Goal: Information Seeking & Learning: Check status

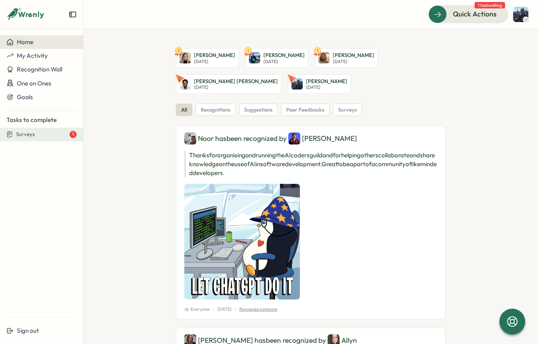
click at [20, 133] on span "Surveys" at bounding box center [25, 134] width 19 height 7
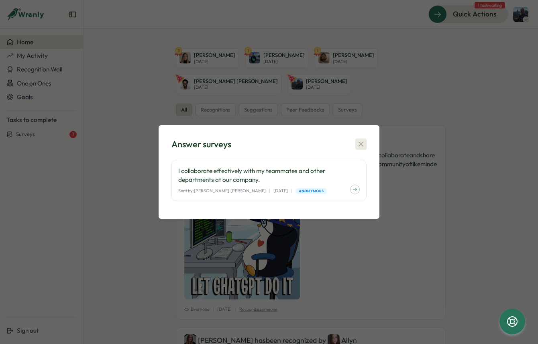
click at [361, 140] on icon "button" at bounding box center [361, 144] width 8 height 8
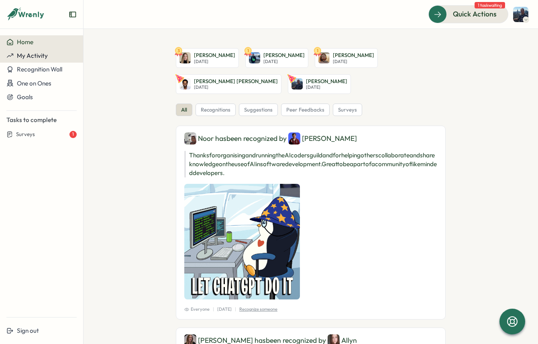
click at [29, 52] on span "My Activity" at bounding box center [32, 56] width 31 height 8
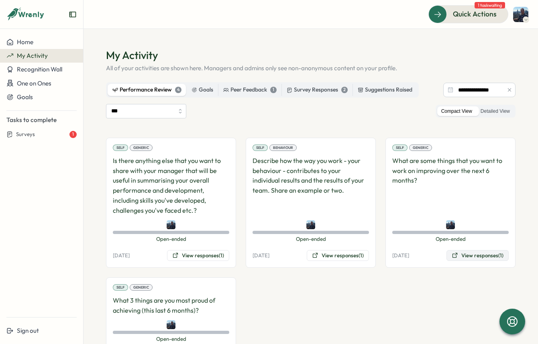
click at [480, 255] on button "View responses (1)" at bounding box center [478, 255] width 62 height 11
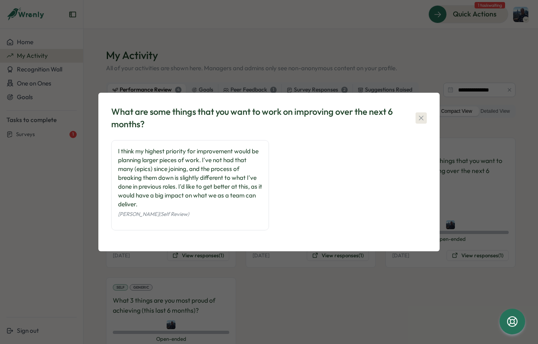
click at [424, 115] on icon "button" at bounding box center [422, 118] width 8 height 8
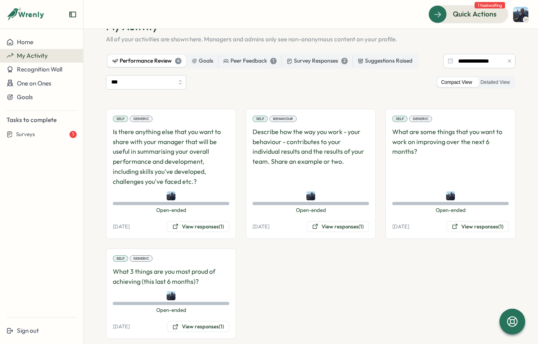
scroll to position [43, 0]
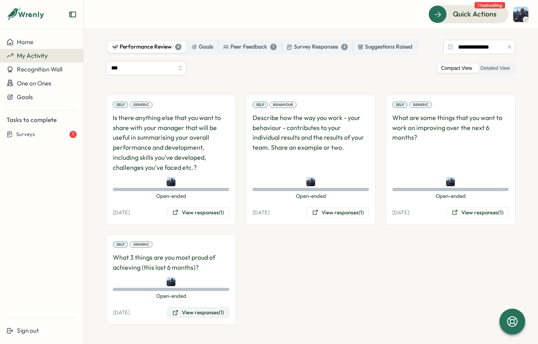
click at [188, 315] on button "View responses (1)" at bounding box center [198, 312] width 62 height 11
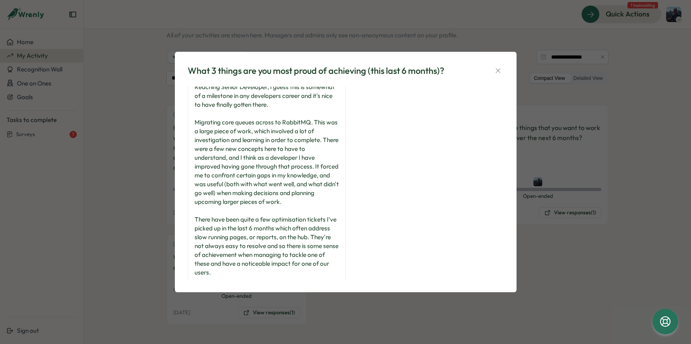
scroll to position [0, 0]
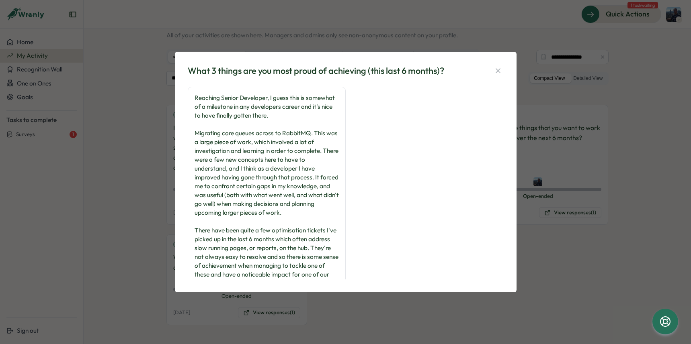
click at [497, 73] on icon "button" at bounding box center [498, 71] width 8 height 8
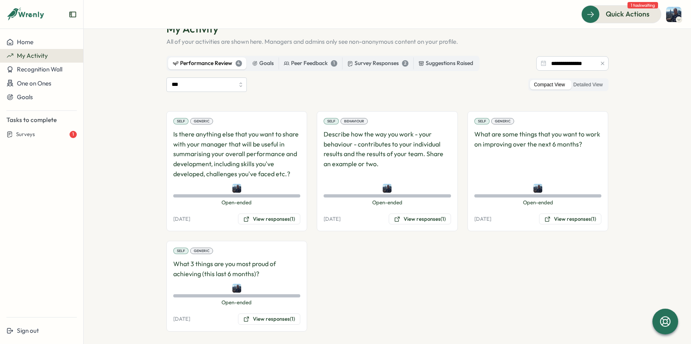
scroll to position [33, 0]
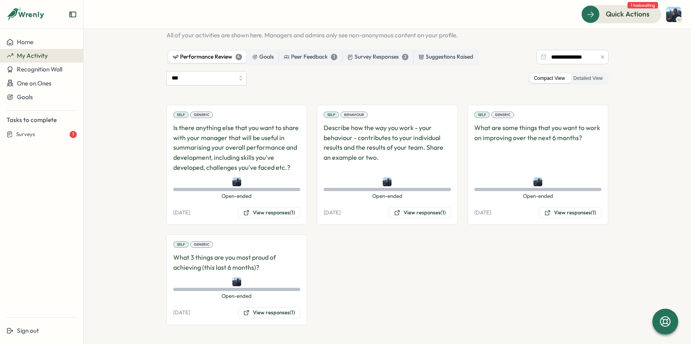
click at [538, 139] on p "What are some things that you want to work on improving over the next 6 months?" at bounding box center [537, 148] width 127 height 50
click at [538, 210] on button "View responses (1)" at bounding box center [570, 212] width 62 height 11
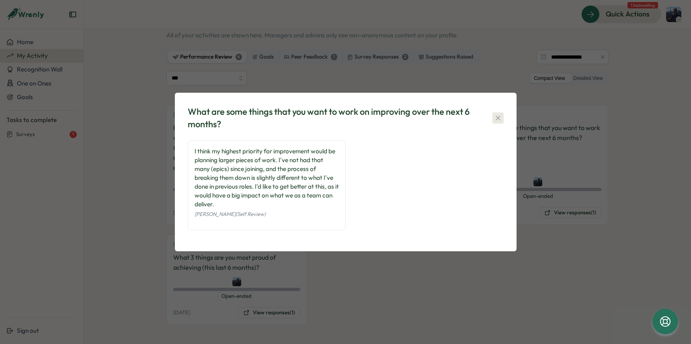
click at [495, 117] on icon "button" at bounding box center [498, 118] width 8 height 8
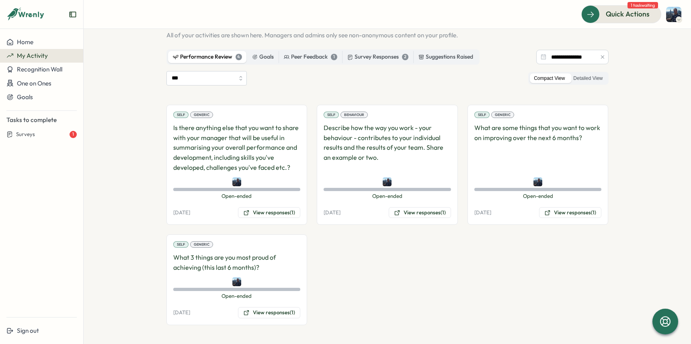
click at [385, 147] on p "Describe how the way you work - your behaviour - contributes to your individual…" at bounding box center [386, 148] width 127 height 50
click at [427, 211] on button "View responses (1)" at bounding box center [420, 212] width 62 height 11
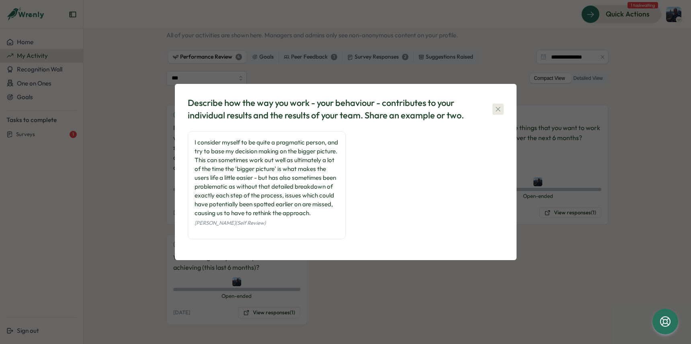
click at [494, 105] on icon "button" at bounding box center [498, 109] width 8 height 8
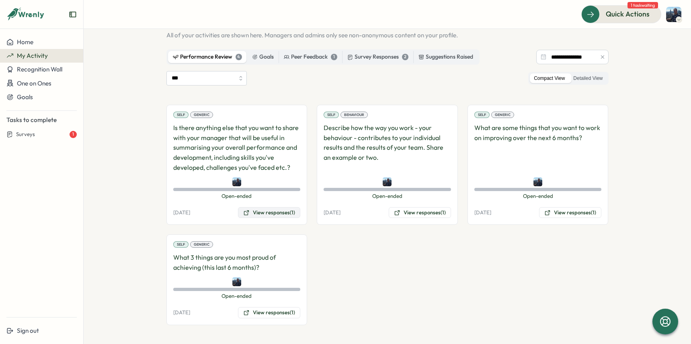
click at [257, 216] on button "View responses (1)" at bounding box center [269, 212] width 62 height 11
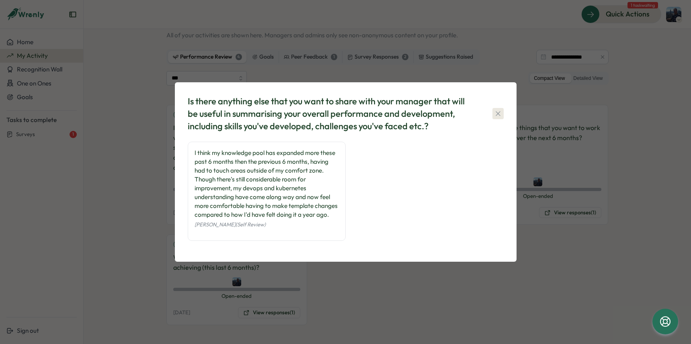
click at [502, 114] on button "button" at bounding box center [497, 113] width 11 height 11
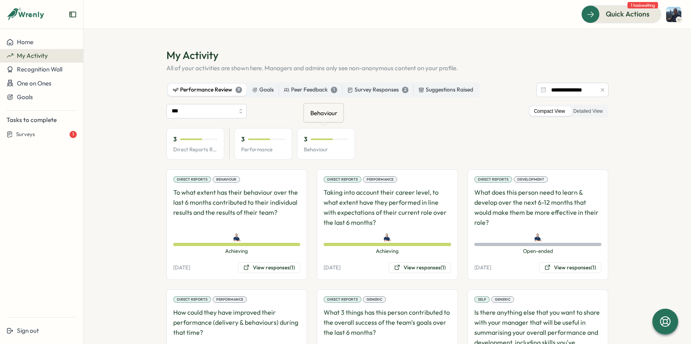
click at [326, 146] on p "Behaviour" at bounding box center [326, 149] width 44 height 7
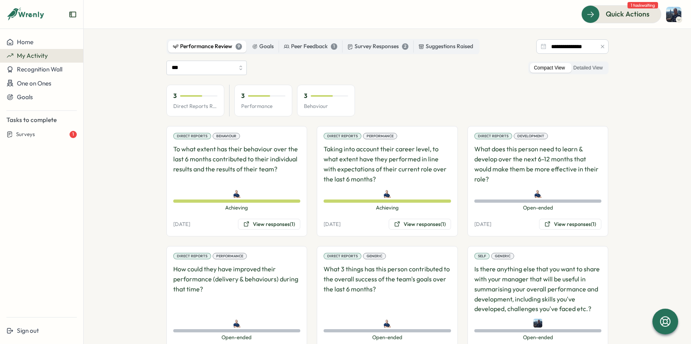
scroll to position [53, 0]
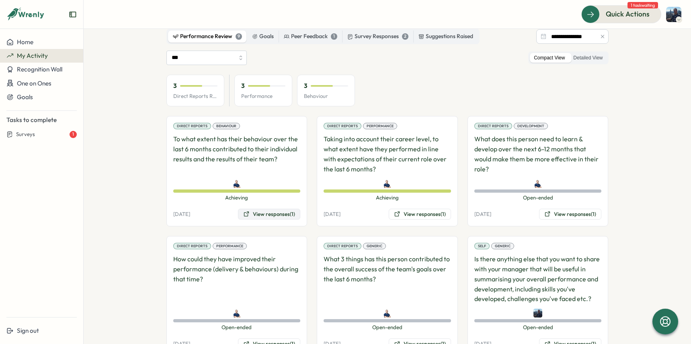
click at [276, 211] on button "View responses (1)" at bounding box center [269, 214] width 62 height 11
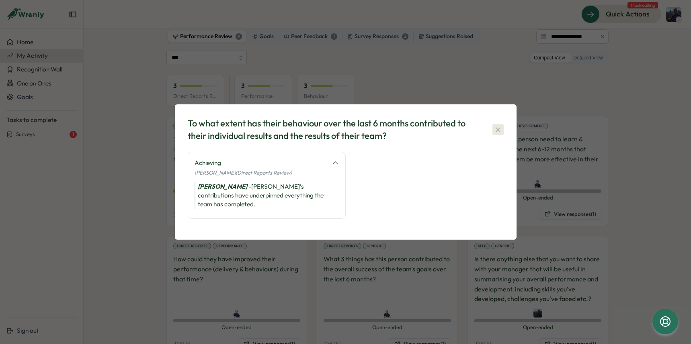
click at [493, 135] on button "button" at bounding box center [497, 129] width 11 height 11
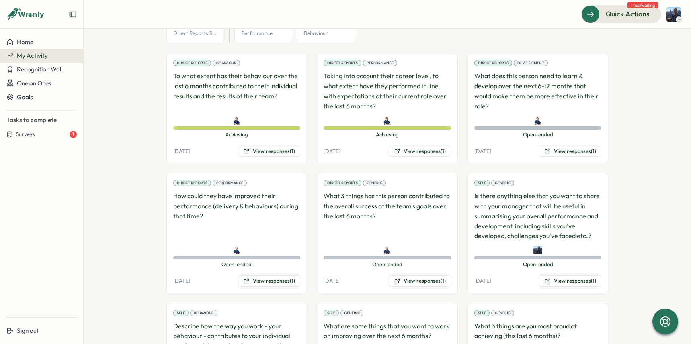
scroll to position [176, 0]
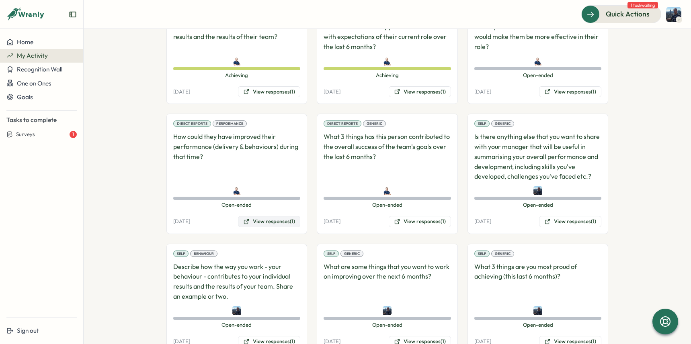
click at [259, 221] on button "View responses (1)" at bounding box center [269, 221] width 62 height 11
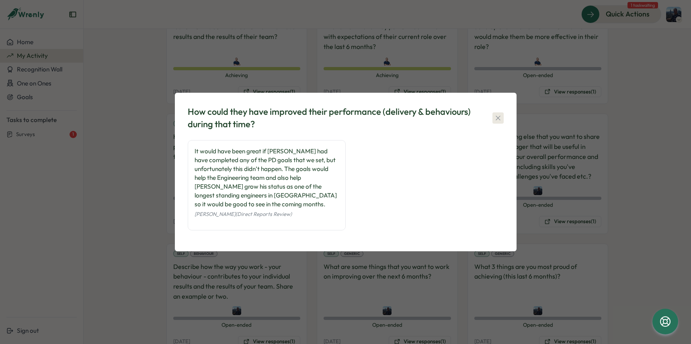
click at [498, 120] on icon "button" at bounding box center [497, 118] width 4 height 4
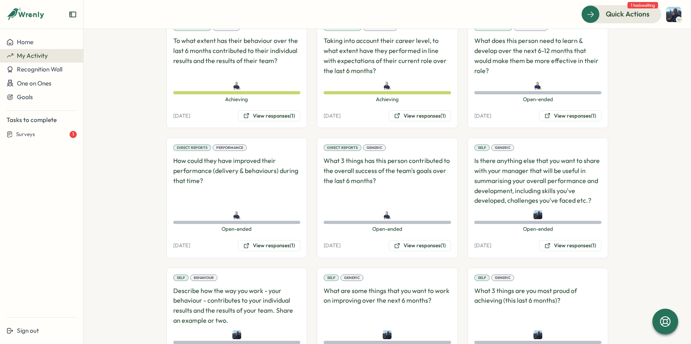
scroll to position [0, 0]
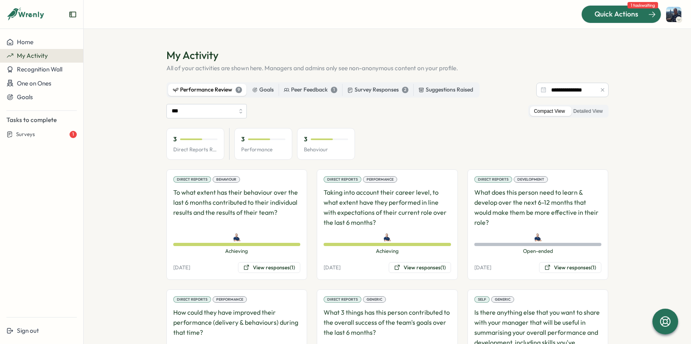
click at [612, 18] on span "Quick Actions" at bounding box center [616, 14] width 44 height 10
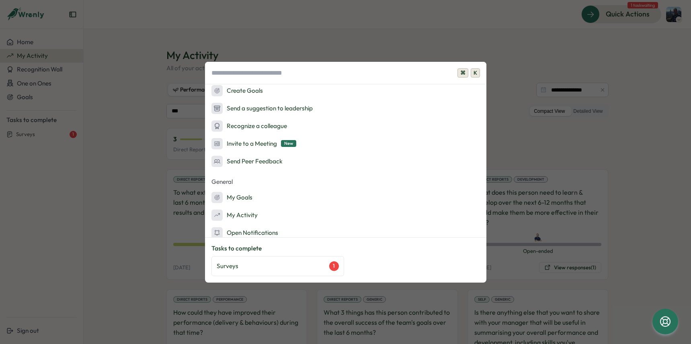
scroll to position [43, 0]
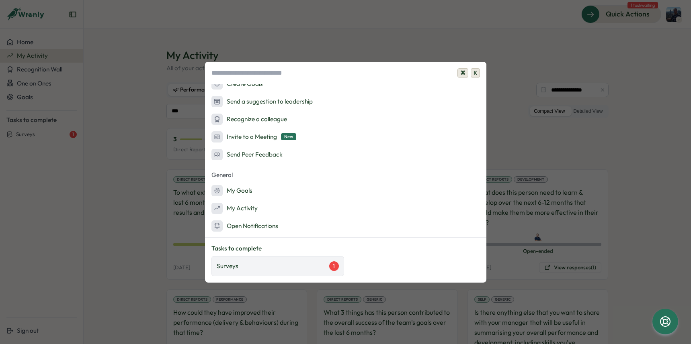
click at [305, 266] on div "Surveys 1" at bounding box center [278, 267] width 122 height 10
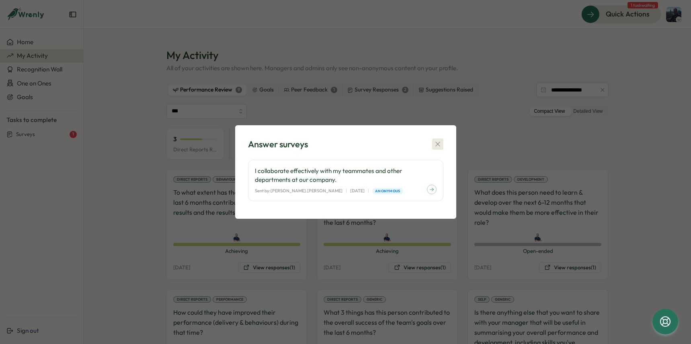
click at [440, 141] on icon "button" at bounding box center [438, 144] width 8 height 8
